Goal: Check status: Check status

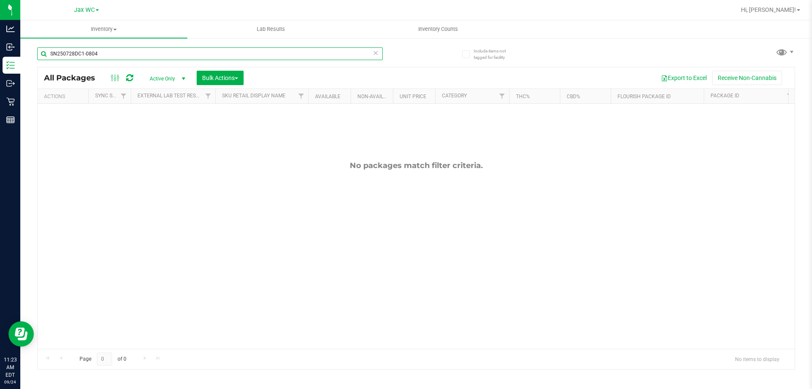
click at [112, 57] on input "SN250728DC1-0804" at bounding box center [209, 53] width 345 height 13
click at [113, 57] on input "SN250728DC1-0804" at bounding box center [209, 53] width 345 height 13
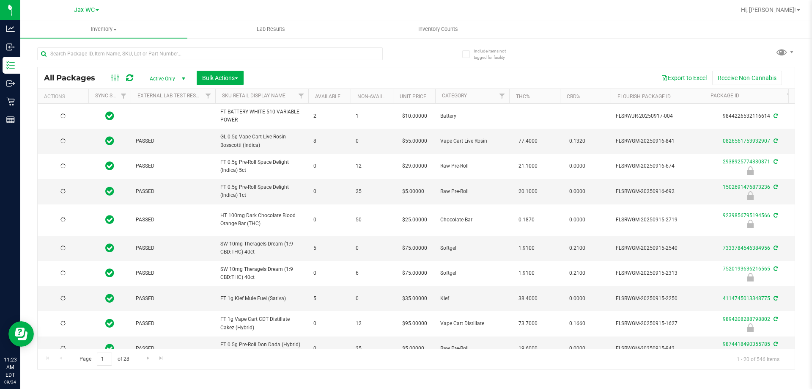
type input "[DATE]"
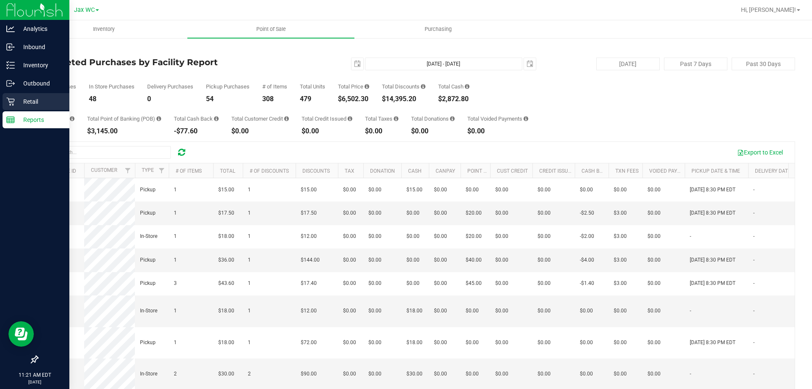
click at [36, 99] on p "Retail" at bounding box center [40, 101] width 51 height 10
